Goal: Transaction & Acquisition: Purchase product/service

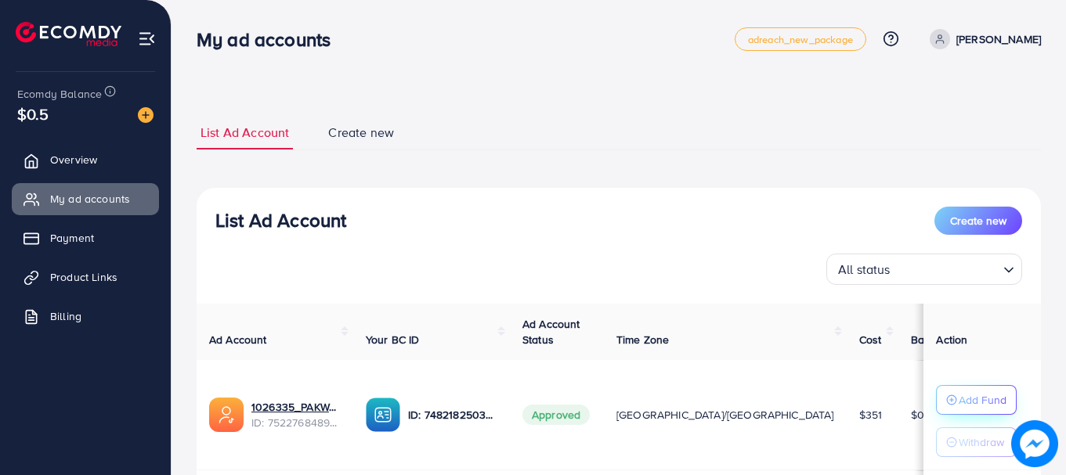
click at [968, 399] on p "Add Fund" at bounding box center [983, 400] width 48 height 19
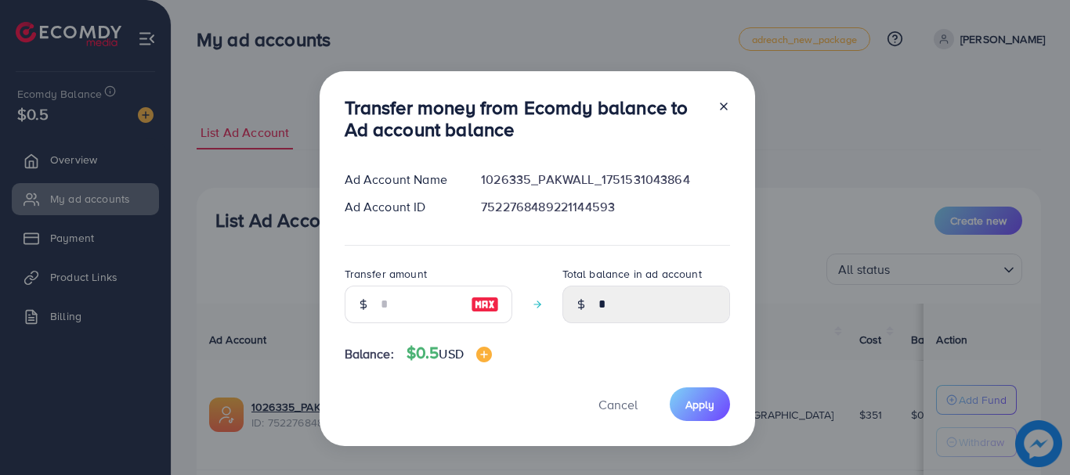
click at [726, 110] on icon at bounding box center [723, 106] width 13 height 13
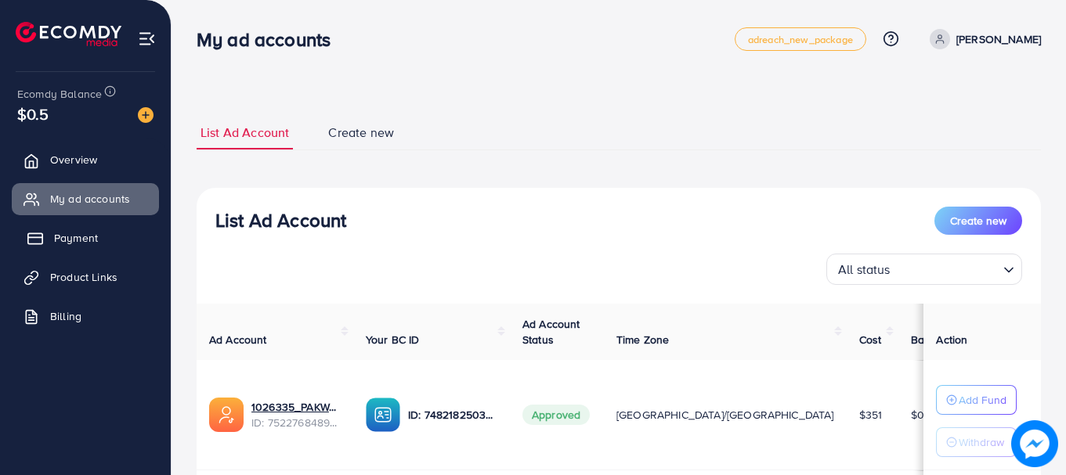
click at [75, 240] on span "Payment" at bounding box center [76, 238] width 44 height 16
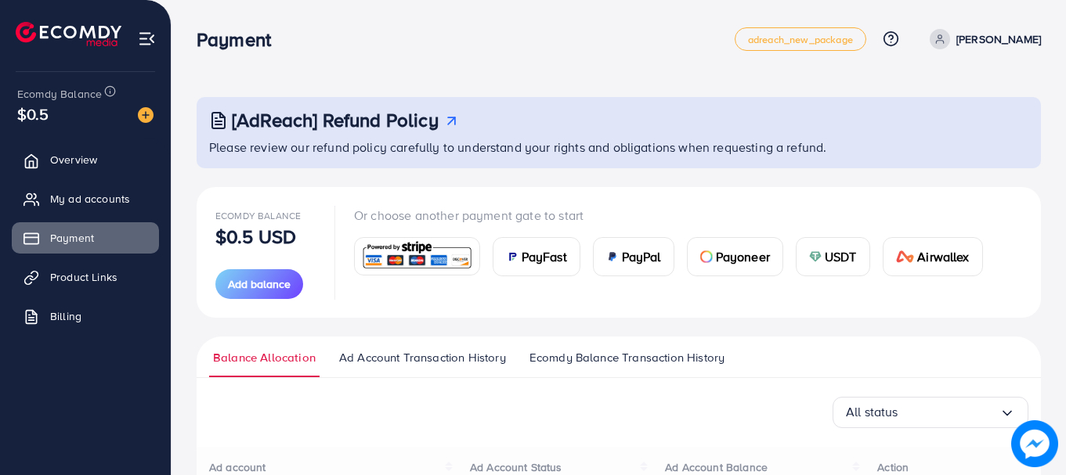
click at [437, 256] on img at bounding box center [416, 257] width 115 height 34
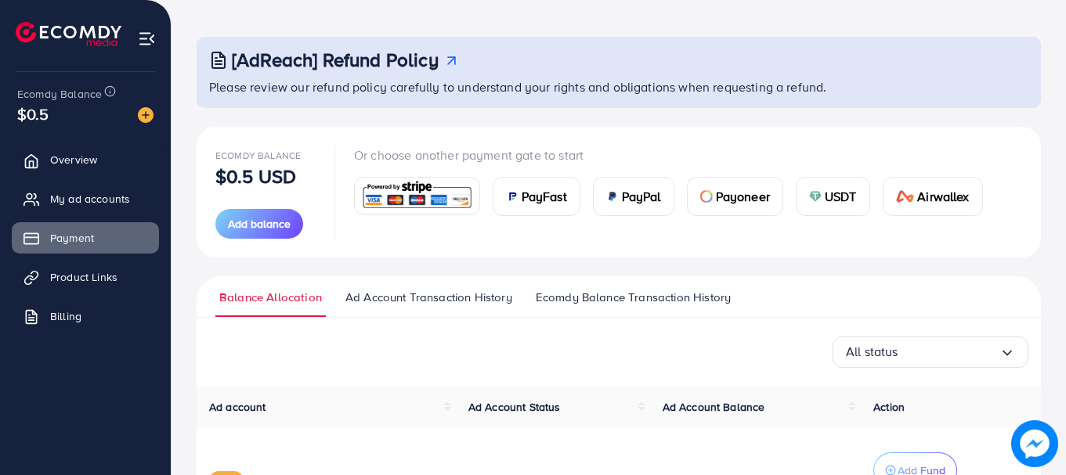
scroll to position [78, 0]
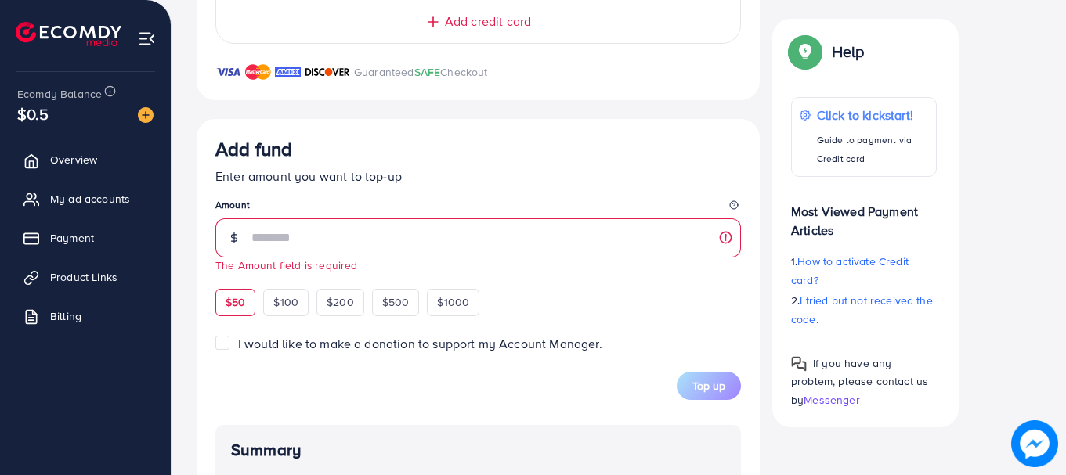
click at [243, 293] on div "$50" at bounding box center [235, 302] width 40 height 27
type input "**"
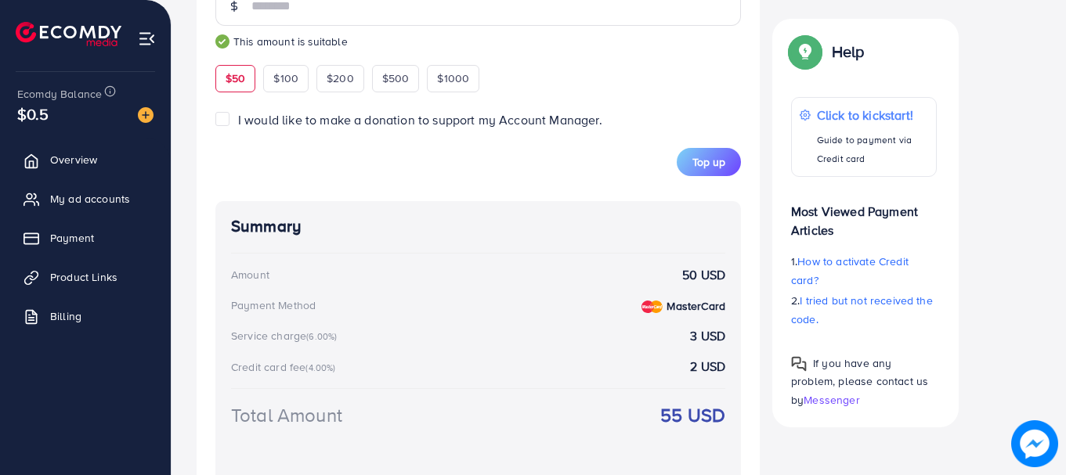
scroll to position [789, 0]
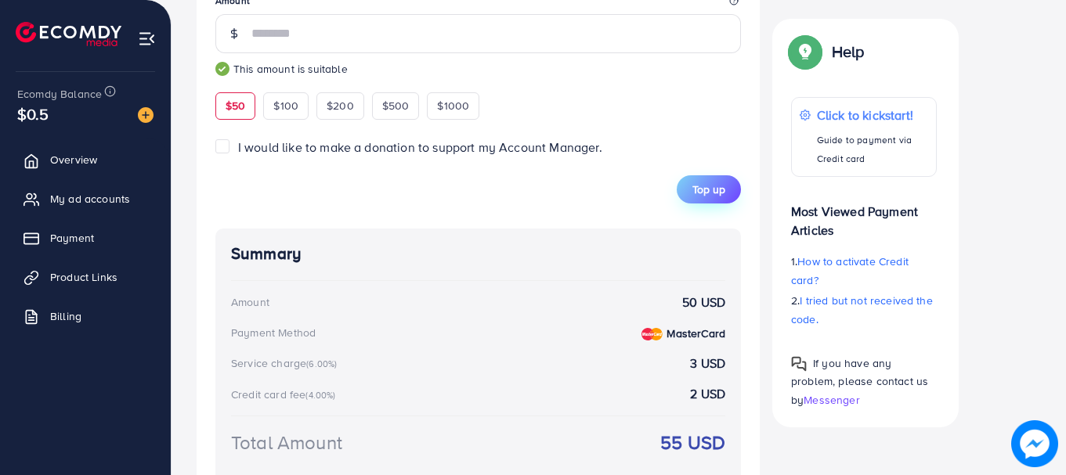
click at [704, 193] on span "Top up" at bounding box center [708, 190] width 33 height 16
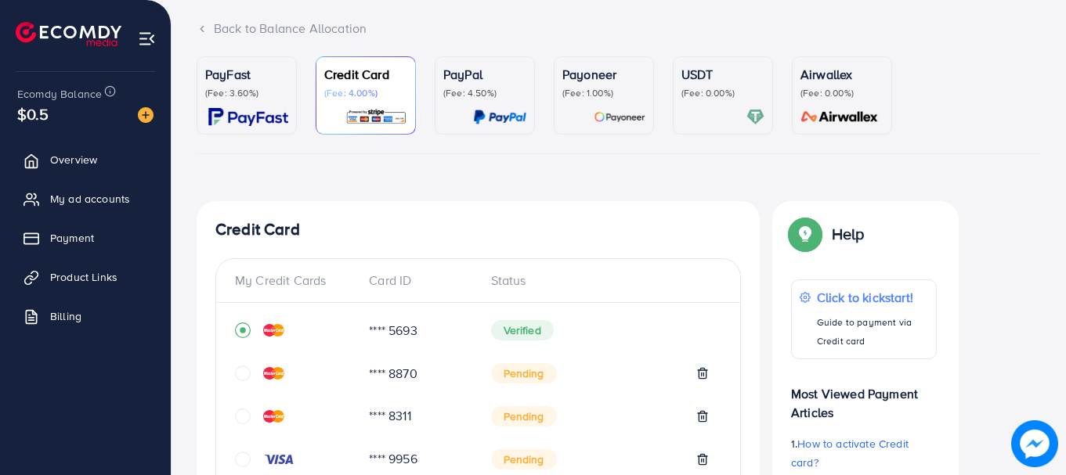
scroll to position [0, 0]
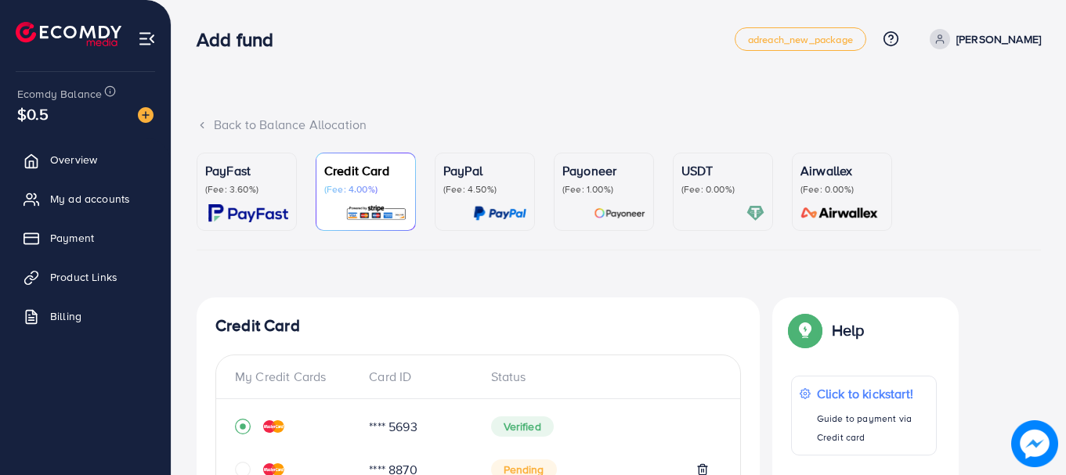
click at [237, 197] on div "PayFast (Fee: 3.60%)" at bounding box center [246, 191] width 83 height 61
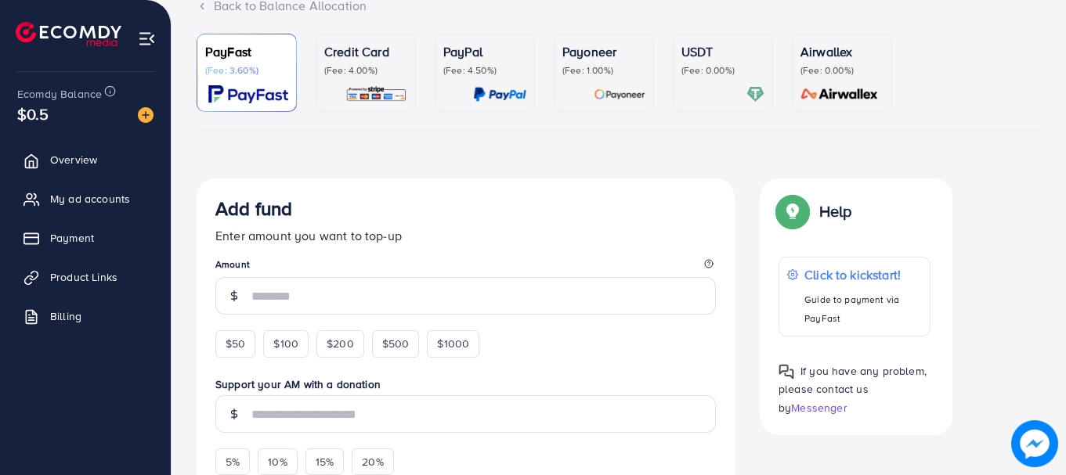
scroll to position [313, 0]
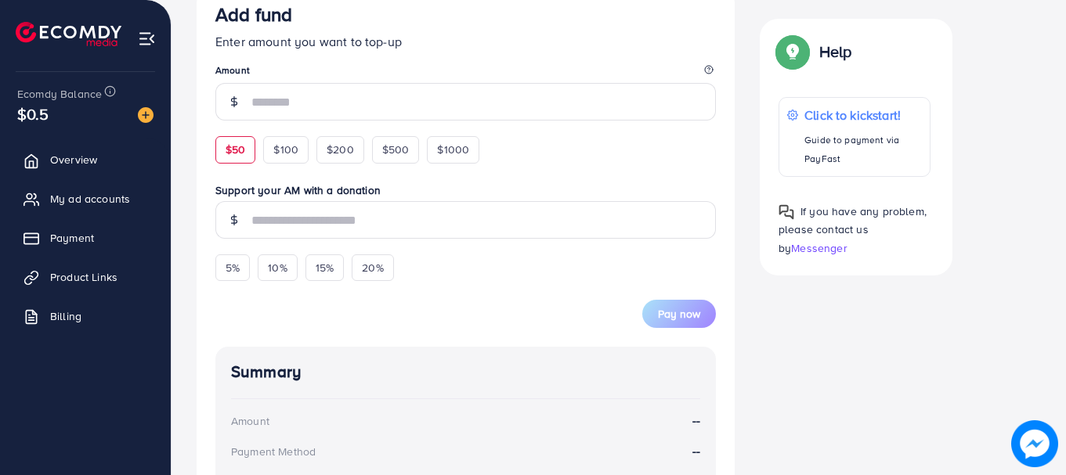
click at [245, 155] on span "$50" at bounding box center [236, 150] width 20 height 16
type input "**"
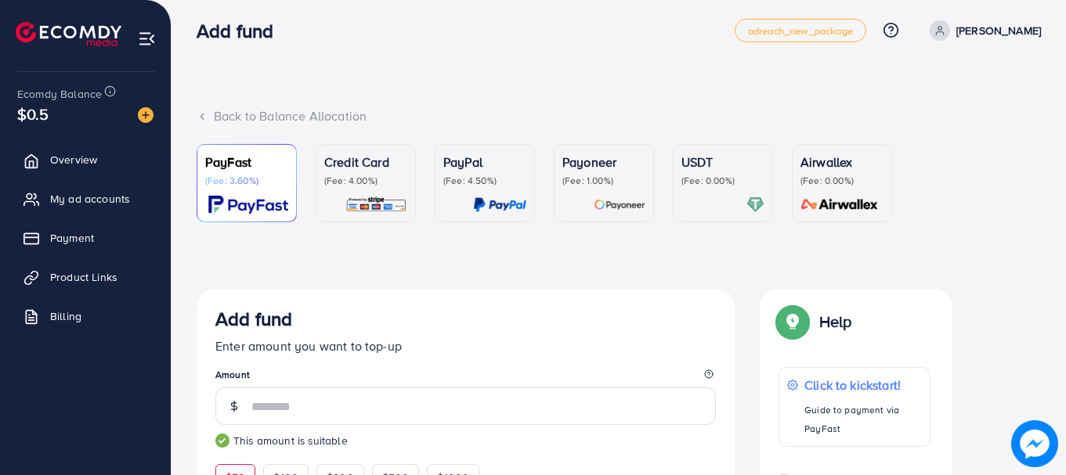
scroll to position [0, 0]
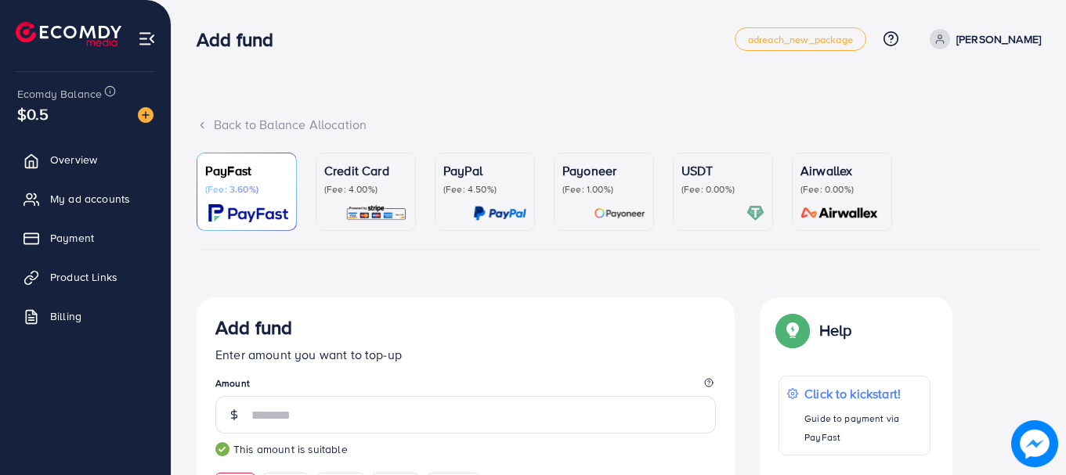
click at [591, 181] on div "Payoneer (Fee: 1.00%)" at bounding box center [603, 178] width 83 height 34
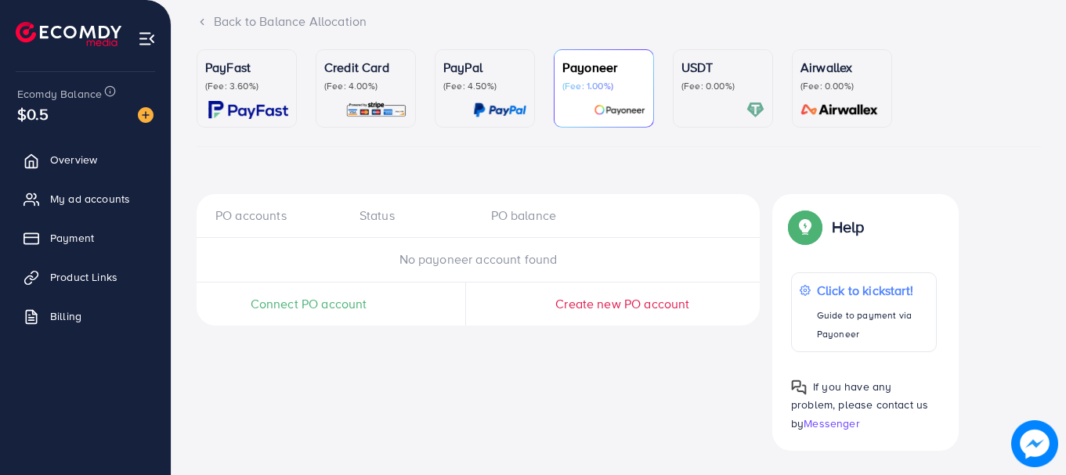
scroll to position [104, 0]
click at [828, 79] on p "(Fee: 0.00%)" at bounding box center [841, 85] width 83 height 13
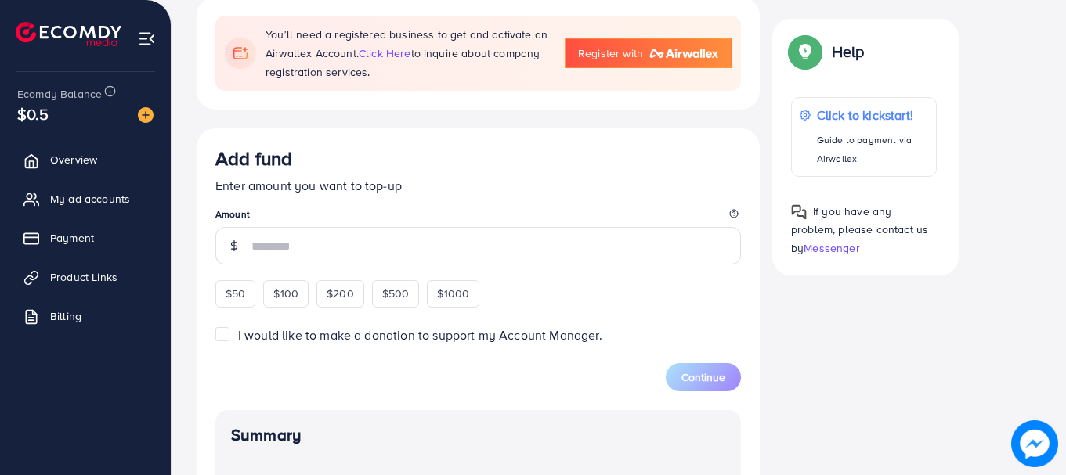
scroll to position [339, 0]
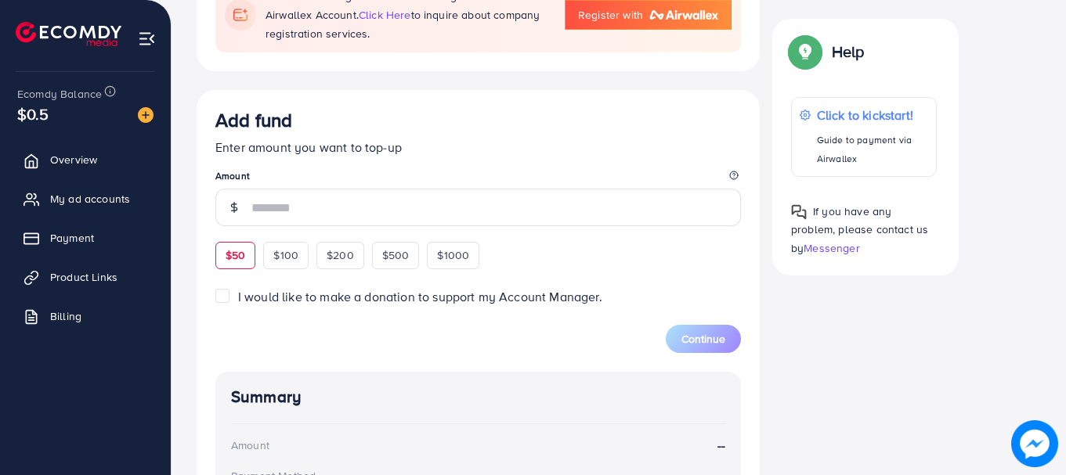
click at [235, 247] on span "$50" at bounding box center [236, 255] width 20 height 16
type input "**"
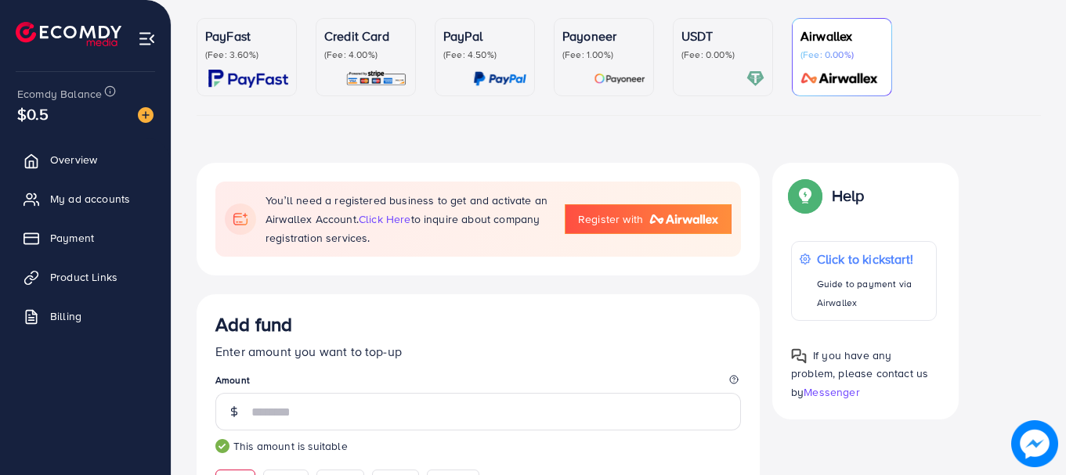
scroll to position [134, 0]
click at [345, 70] on img at bounding box center [376, 79] width 62 height 18
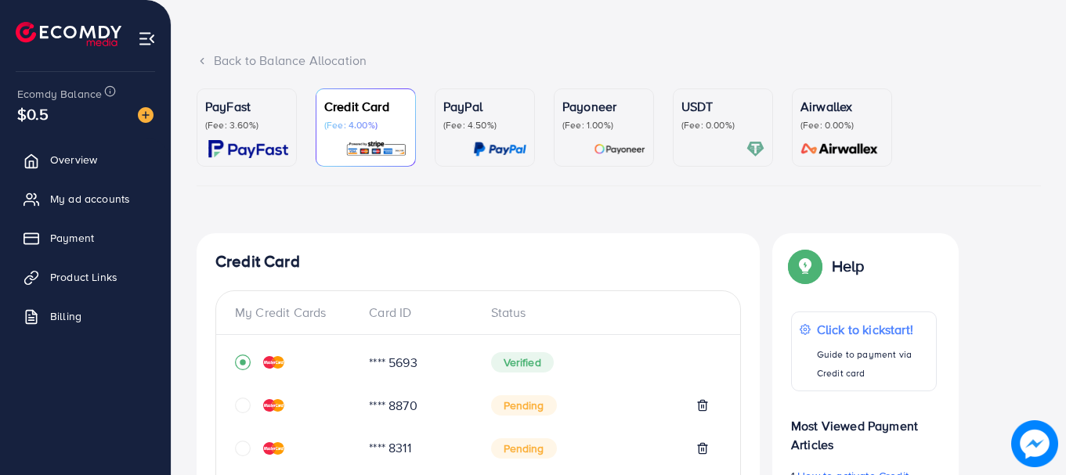
scroll to position [27, 0]
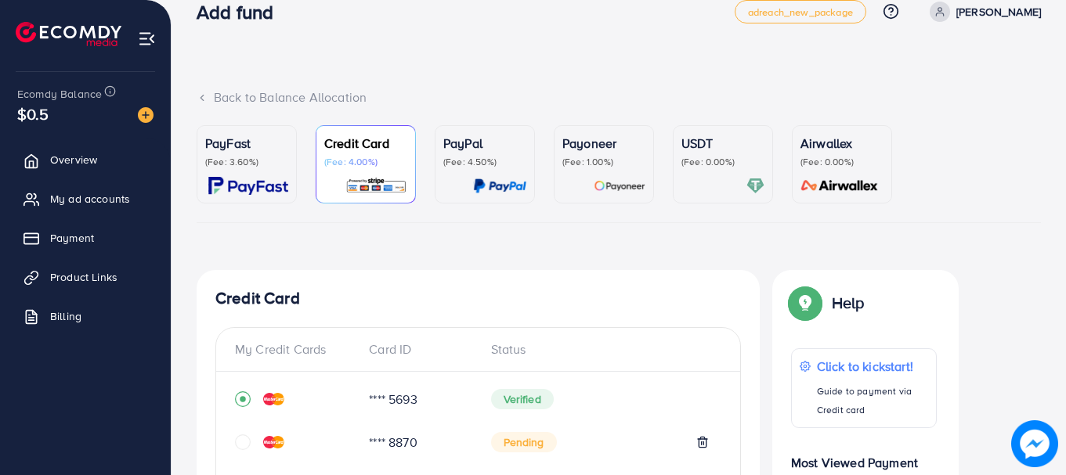
click at [247, 169] on div "PayFast (Fee: 3.60%)" at bounding box center [246, 164] width 83 height 61
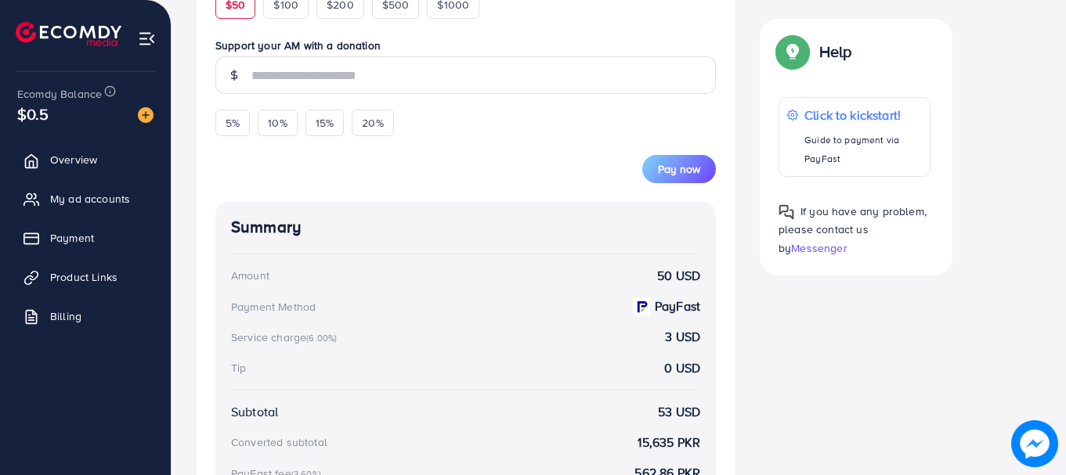
scroll to position [497, 0]
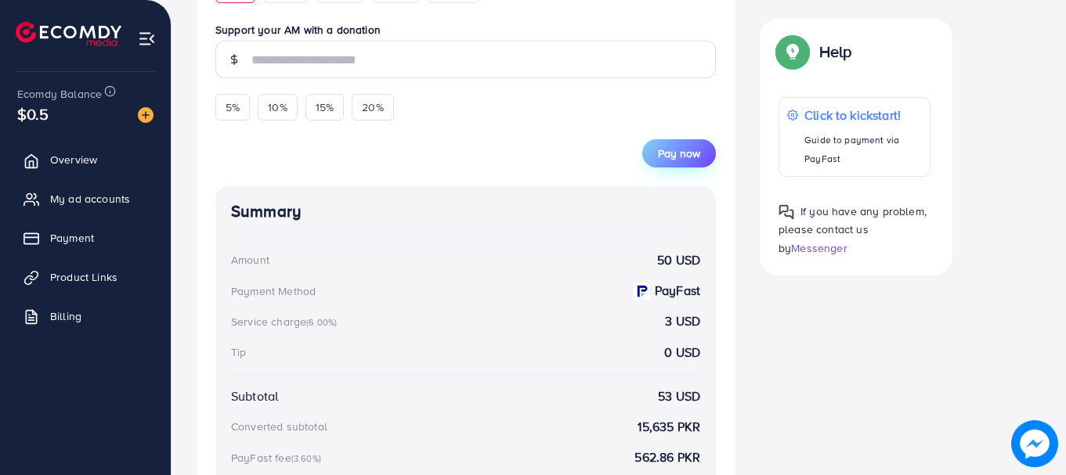
click at [677, 146] on span "Pay now" at bounding box center [679, 154] width 42 height 16
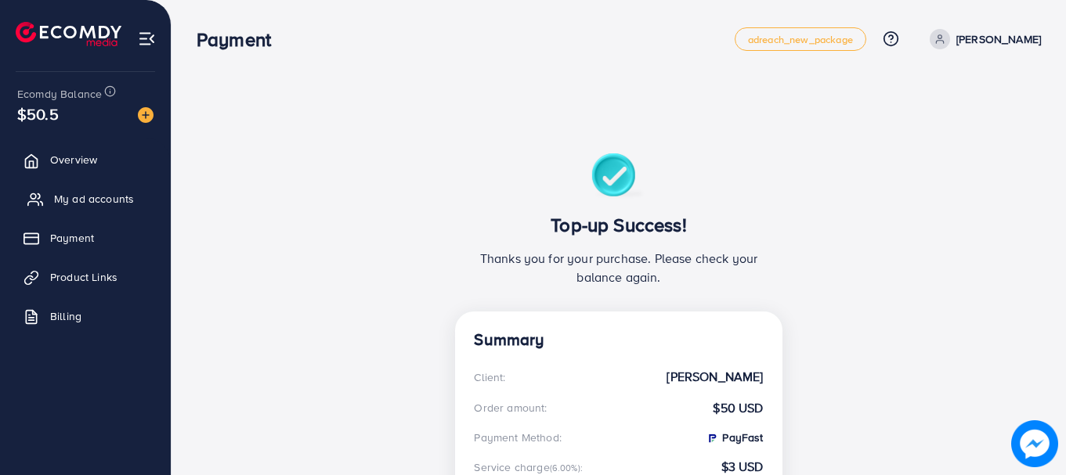
click at [67, 193] on span "My ad accounts" at bounding box center [94, 199] width 80 height 16
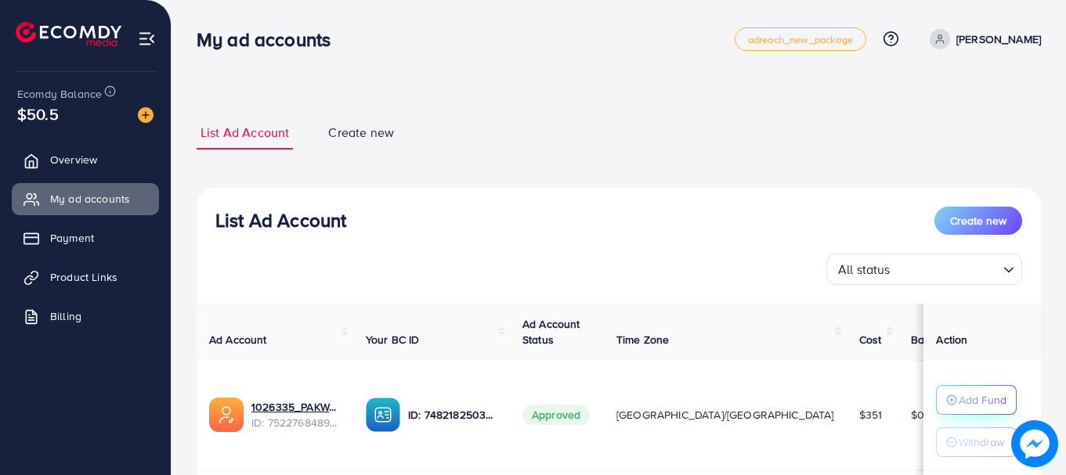
click at [959, 399] on p "Add Fund" at bounding box center [983, 400] width 48 height 19
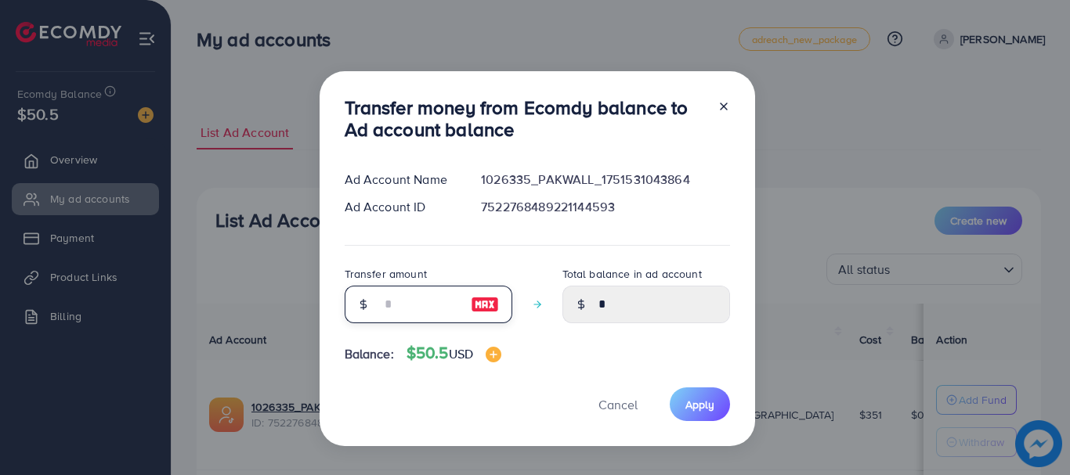
click at [398, 298] on input "number" at bounding box center [420, 305] width 78 height 38
type input "*"
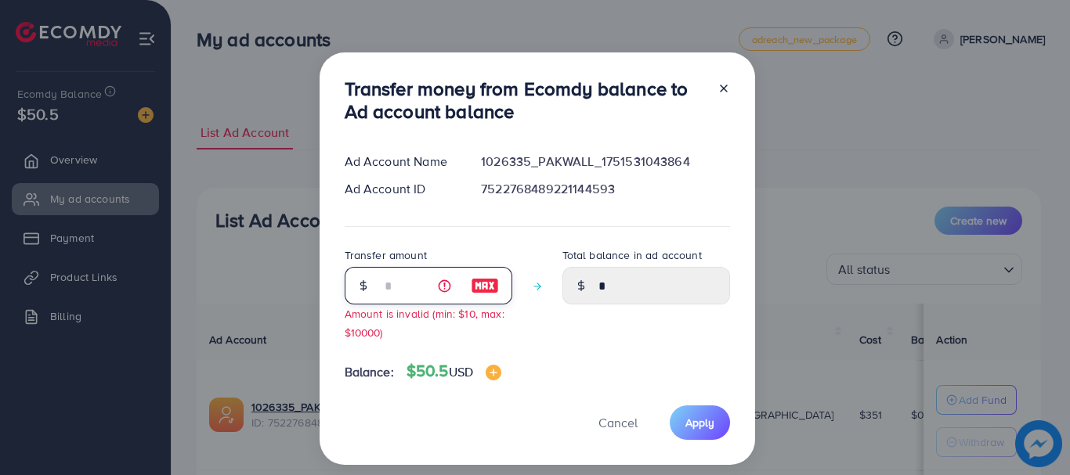
type input "****"
type input "**"
type input "*****"
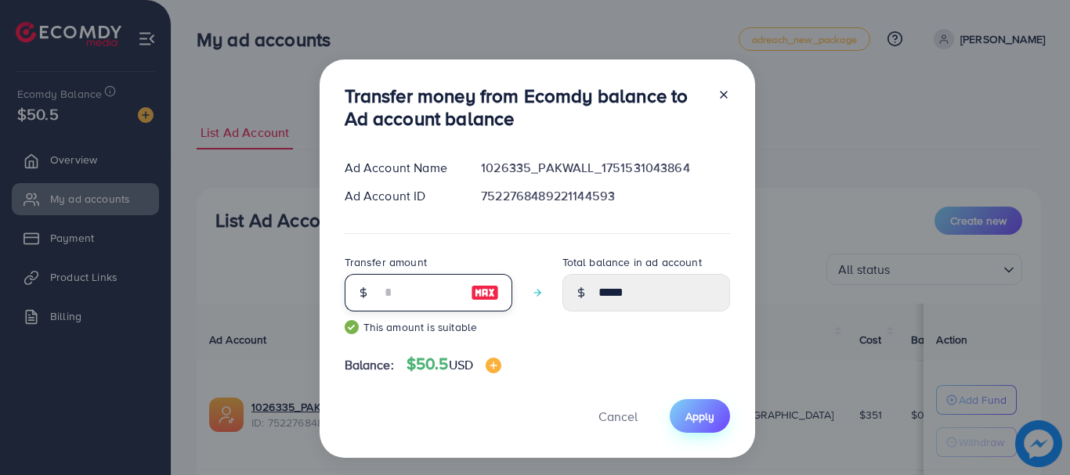
type input "**"
click at [703, 422] on span "Apply" at bounding box center [699, 417] width 29 height 16
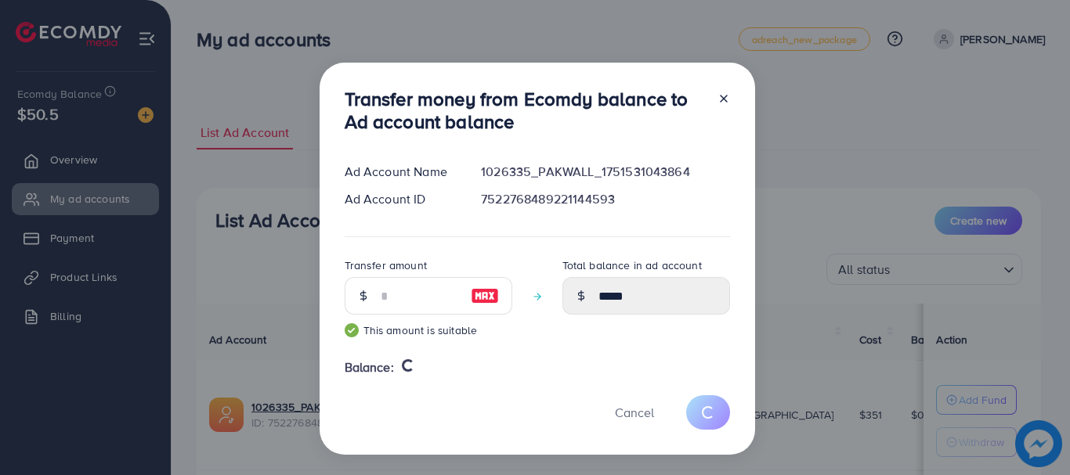
type input "*"
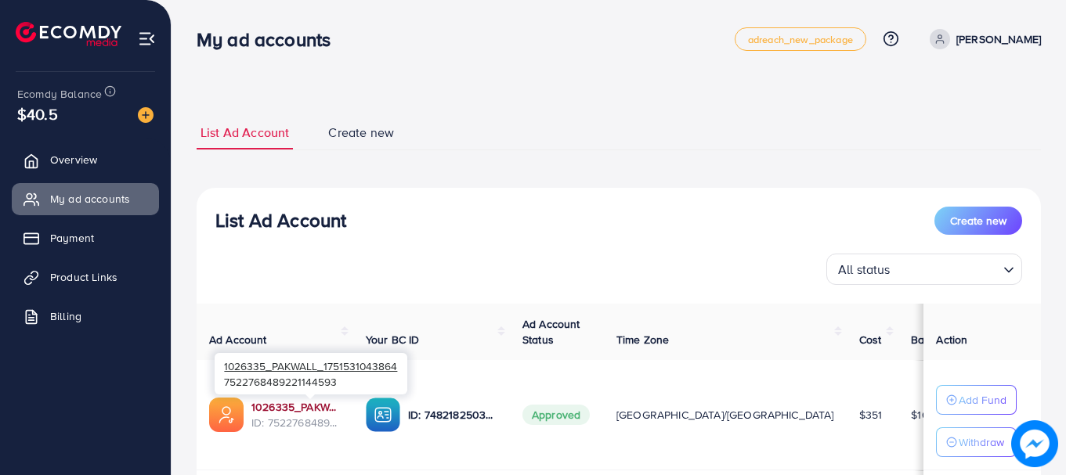
click at [283, 404] on link "1026335_PAKWALL_1751531043864" at bounding box center [295, 407] width 89 height 16
